Goal: Task Accomplishment & Management: Manage account settings

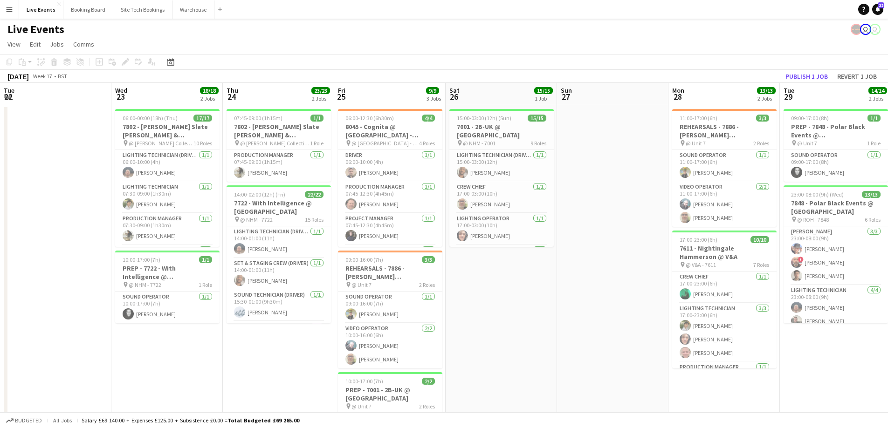
scroll to position [146, 0]
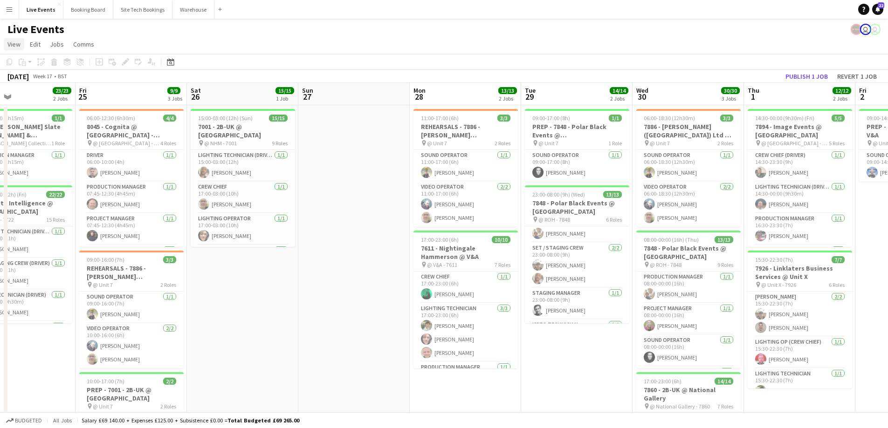
click at [6, 48] on link "View" at bounding box center [14, 44] width 21 height 12
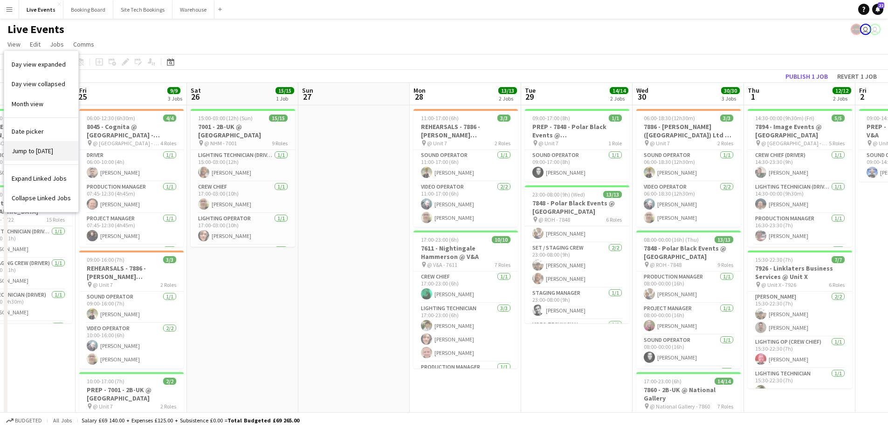
click at [37, 154] on span "Jump to [DATE]" at bounding box center [32, 151] width 41 height 8
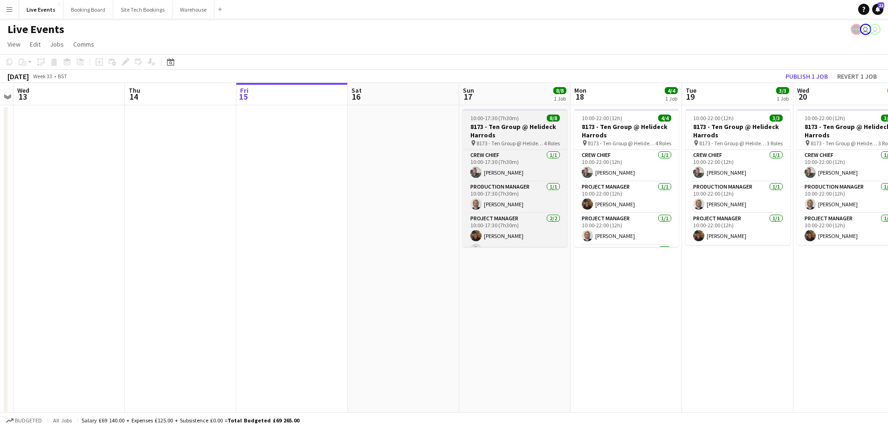
click at [502, 129] on h3 "8173 - Ten Group @ Helideck Harrods" at bounding box center [515, 131] width 104 height 17
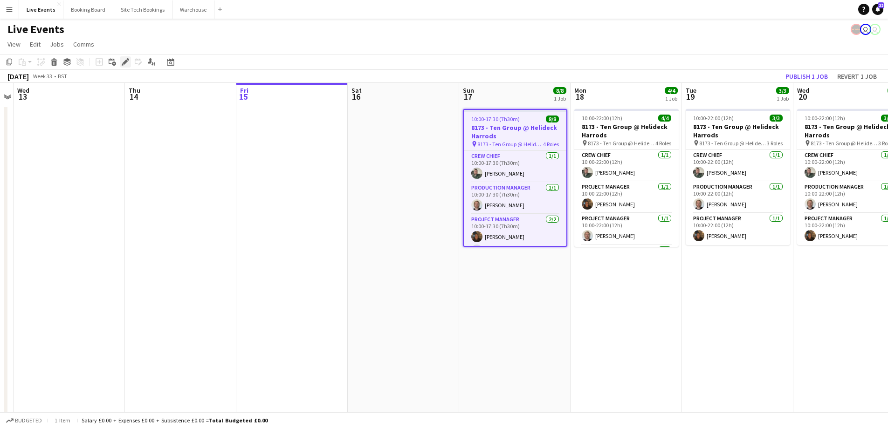
click at [127, 64] on icon "Edit" at bounding box center [125, 61] width 7 height 7
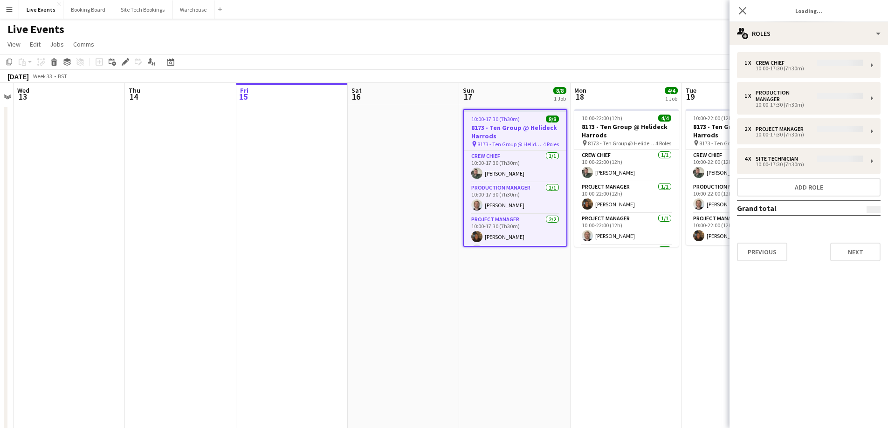
type input "**********"
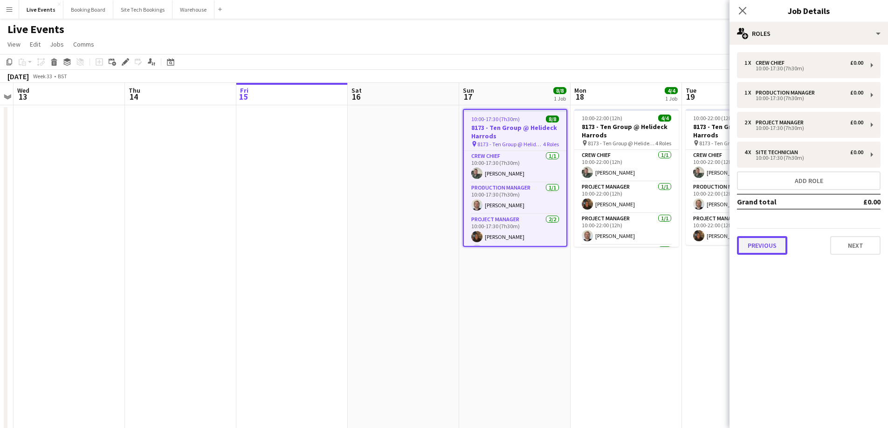
click at [765, 249] on button "Previous" at bounding box center [762, 245] width 50 height 19
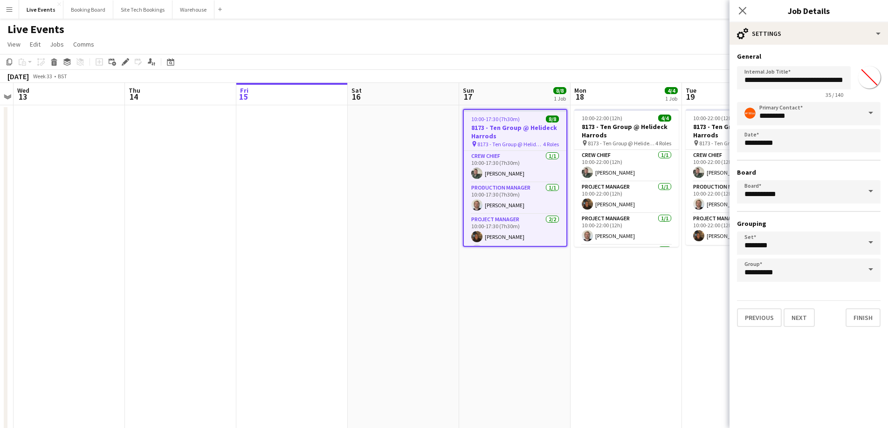
click at [759, 329] on div "**********" at bounding box center [808, 190] width 158 height 290
click at [762, 319] on button "Previous" at bounding box center [759, 318] width 45 height 19
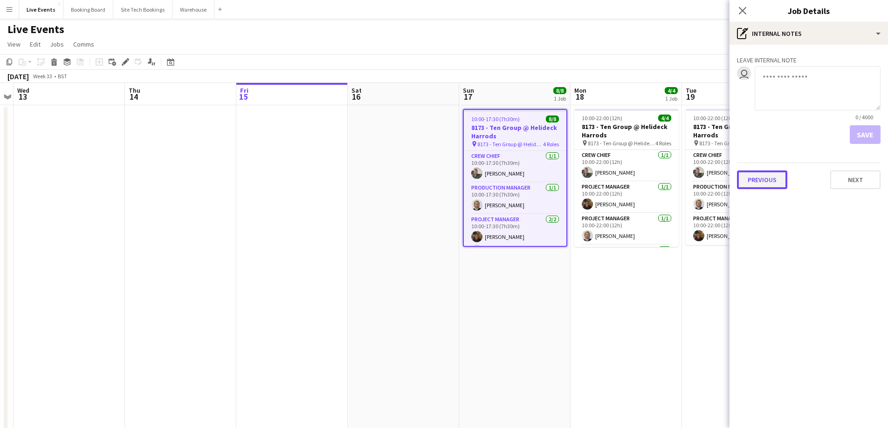
click at [764, 178] on button "Previous" at bounding box center [762, 180] width 50 height 19
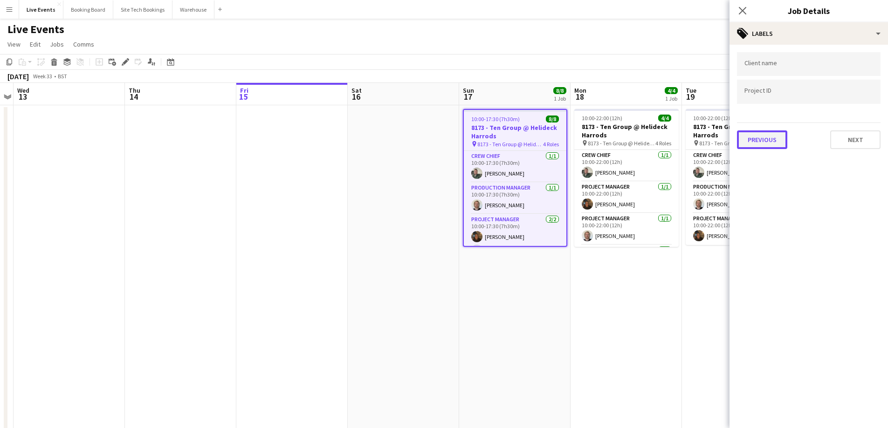
click at [760, 136] on button "Previous" at bounding box center [762, 139] width 50 height 19
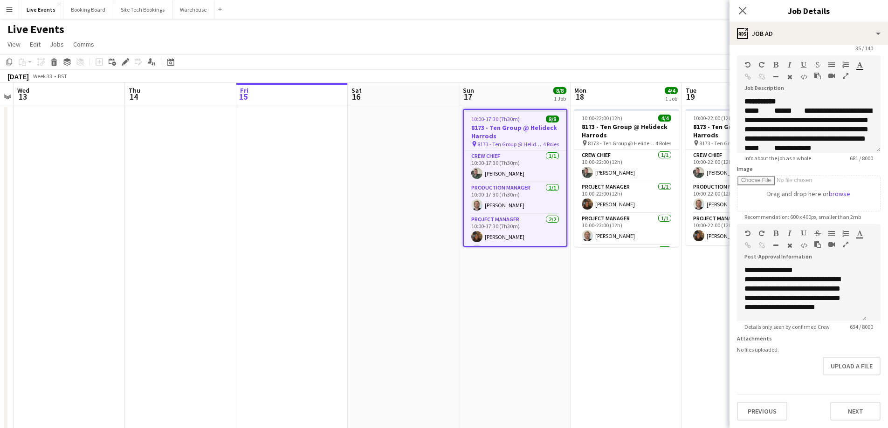
scroll to position [186, 0]
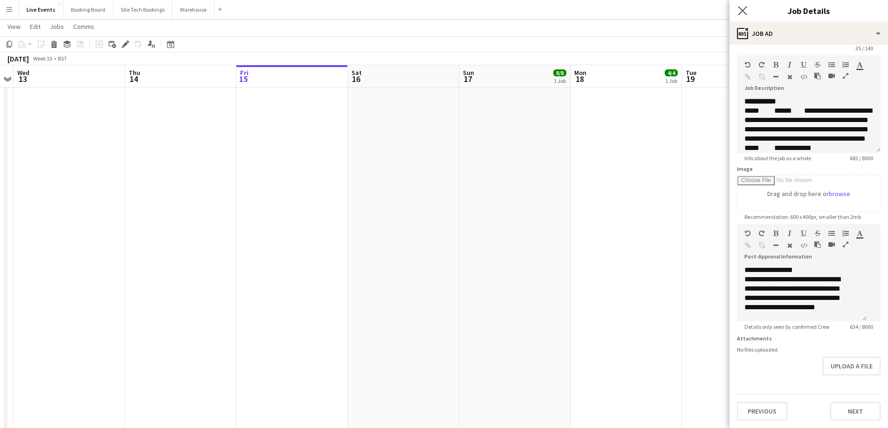
click at [747, 11] on app-icon "Close pop-in" at bounding box center [743, 11] width 14 height 14
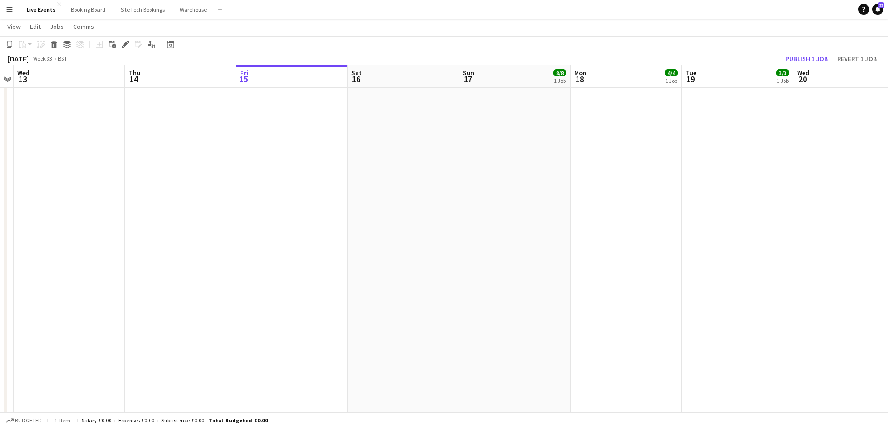
scroll to position [0, 0]
